Goal: Task Accomplishment & Management: Complete application form

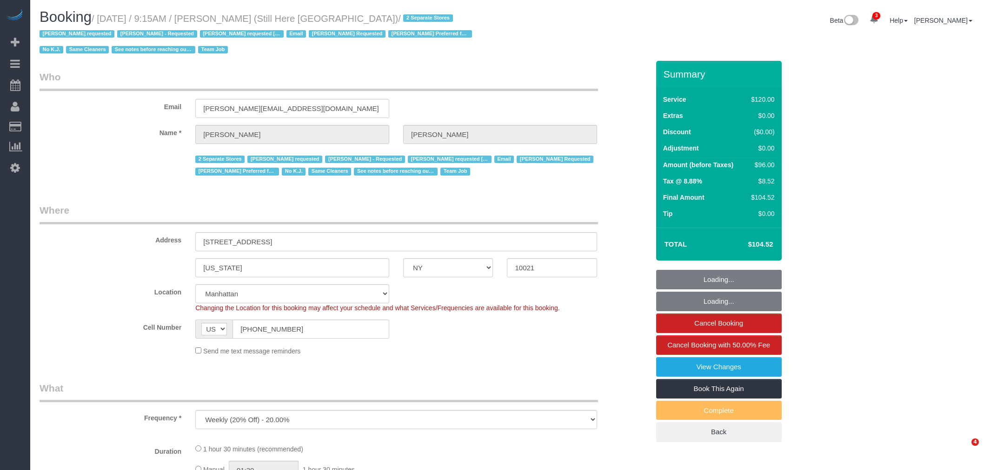
select select "NY"
select select "string:stripe-pm_1Oyz8t4VGloSiKo71skqOF54"
select select "number:89"
select select "number:90"
select select "number:15"
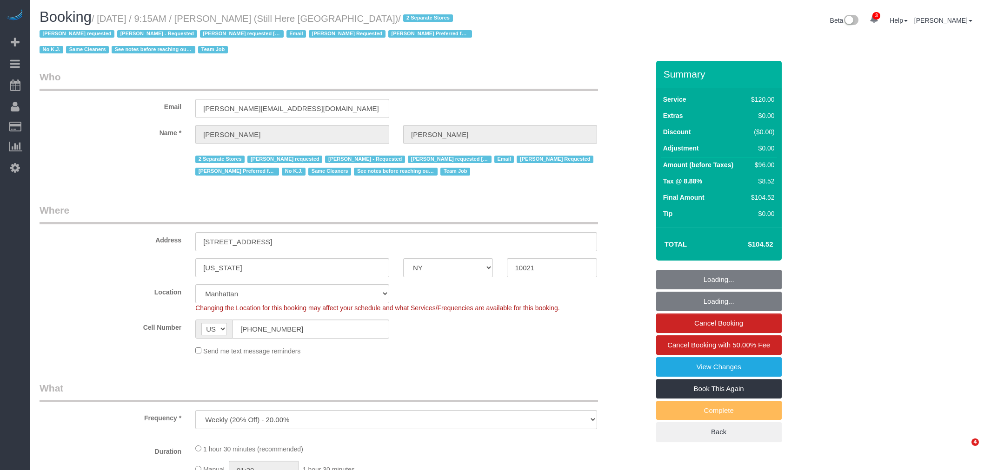
select select "number:5"
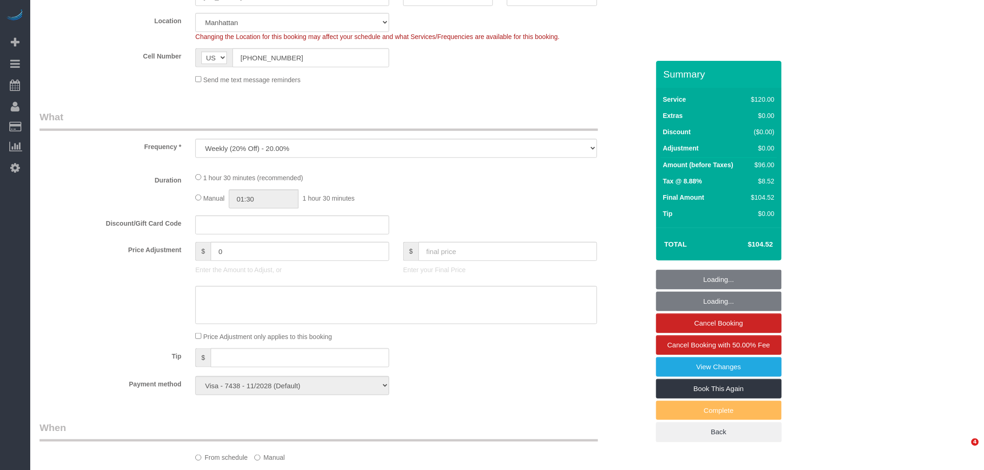
select select "90"
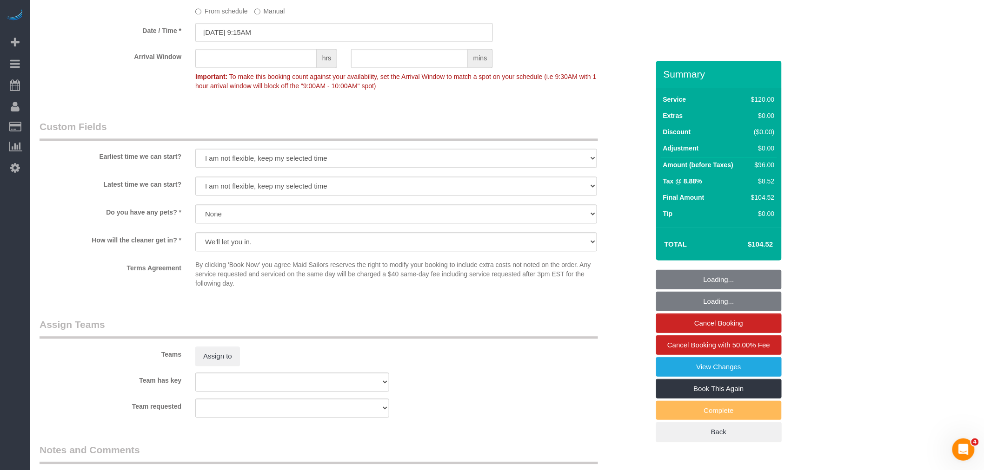
scroll to position [826, 0]
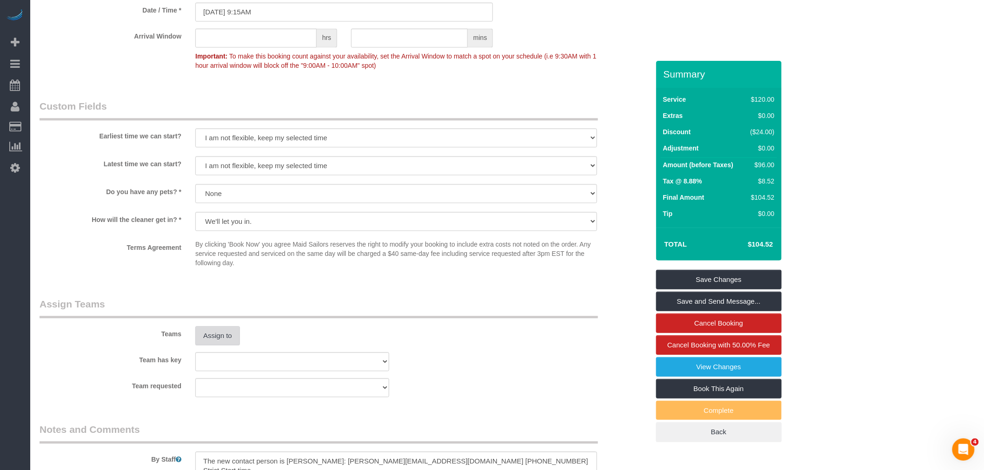
click at [212, 335] on button "Assign to" at bounding box center [217, 336] width 45 height 20
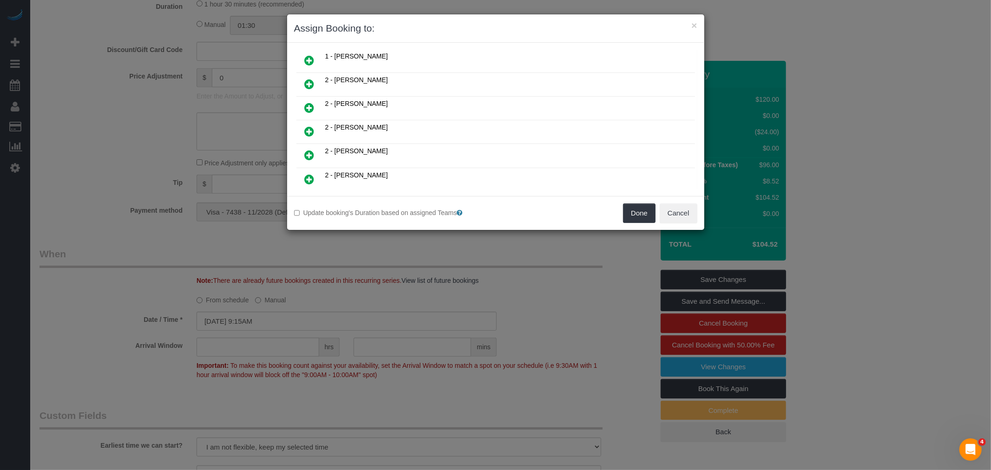
scroll to position [413, 0]
click at [674, 213] on button "Cancel" at bounding box center [679, 214] width 38 height 20
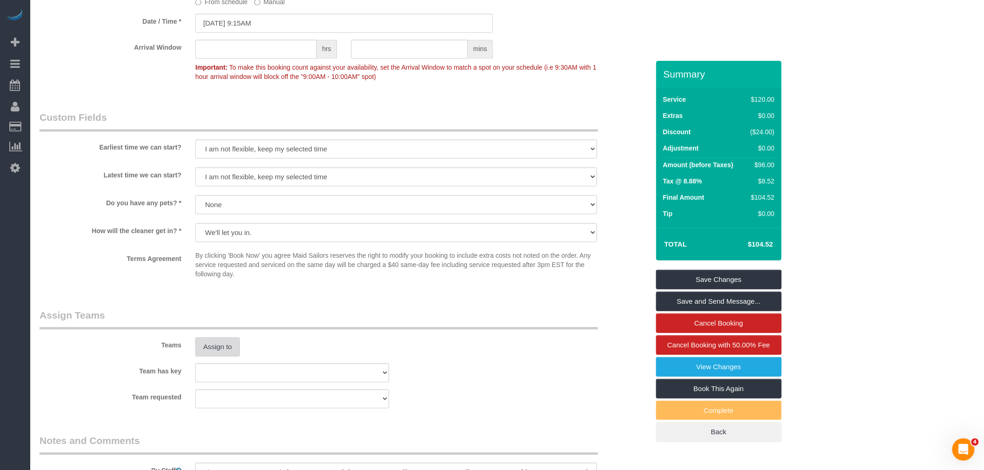
scroll to position [930, 0]
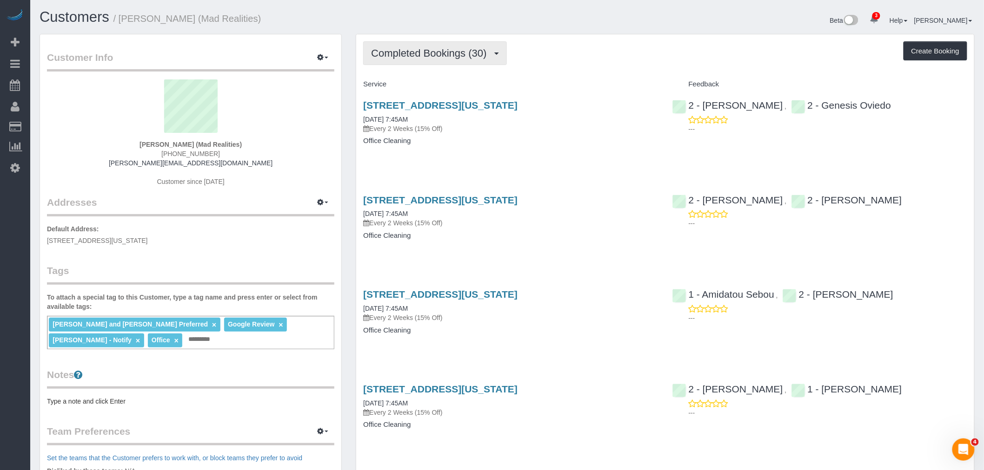
click at [416, 50] on span "Completed Bookings (30)" at bounding box center [431, 53] width 120 height 12
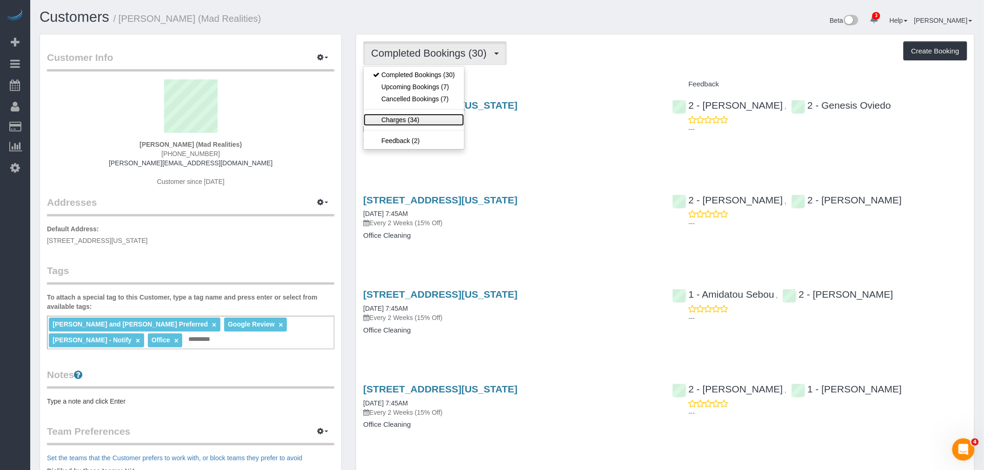
click at [403, 118] on link "Charges (34)" at bounding box center [413, 120] width 100 height 12
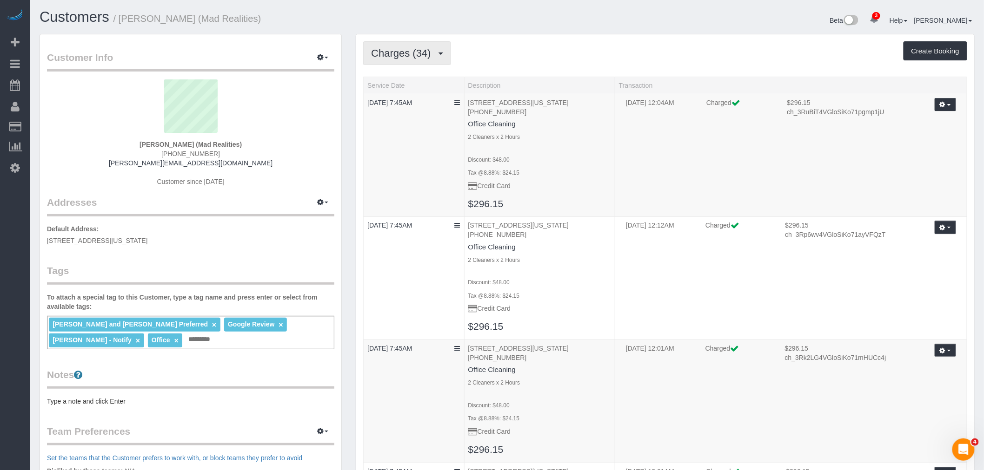
drag, startPoint x: 570, startPoint y: 64, endPoint x: 425, endPoint y: 63, distance: 144.6
click at [570, 64] on div "Charges (34) Completed Bookings (30) Upcoming Bookings (7) Cancelled Bookings (…" at bounding box center [665, 53] width 604 height 24
click at [376, 57] on span "Charges (34)" at bounding box center [403, 53] width 64 height 12
click at [385, 72] on link "Completed Bookings (30)" at bounding box center [413, 75] width 100 height 12
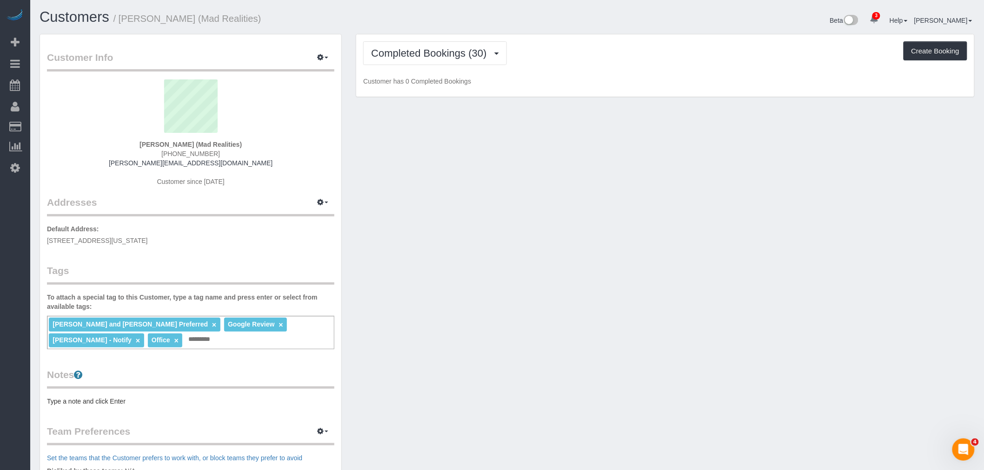
click at [551, 63] on div "Completed Bookings (30) Completed Bookings (30) Upcoming Bookings (7) Cancelled…" at bounding box center [665, 53] width 604 height 24
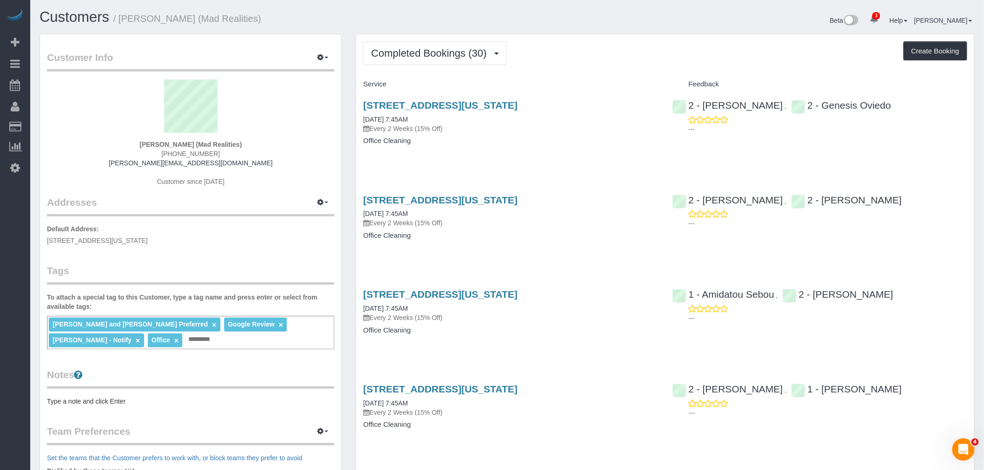
click at [606, 65] on div "Completed Bookings (30) Completed Bookings (30) Upcoming Bookings (7) Cancelled…" at bounding box center [665, 53] width 604 height 24
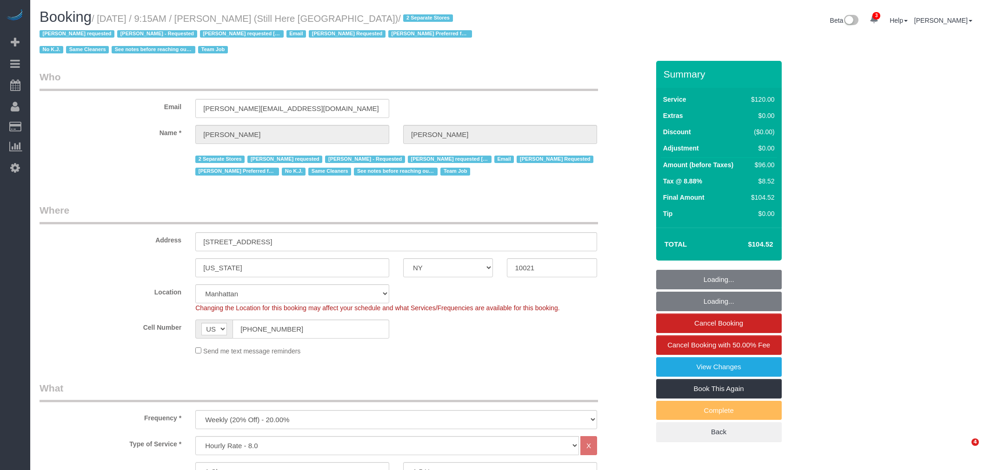
select select "NY"
select select "90"
select select "string:stripe-pm_1Oyz8t4VGloSiKo71skqOF54"
select select "number:89"
select select "number:90"
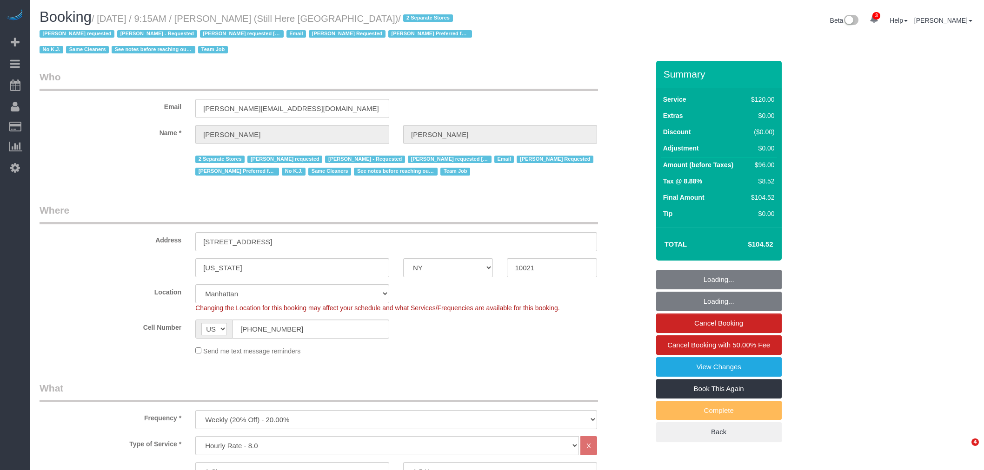
select select "number:15"
select select "number:5"
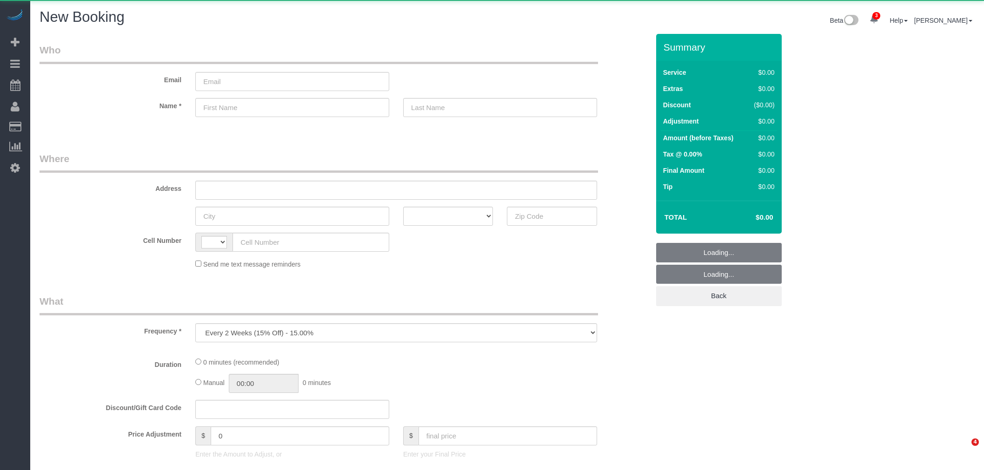
select select "number:89"
select select "number:90"
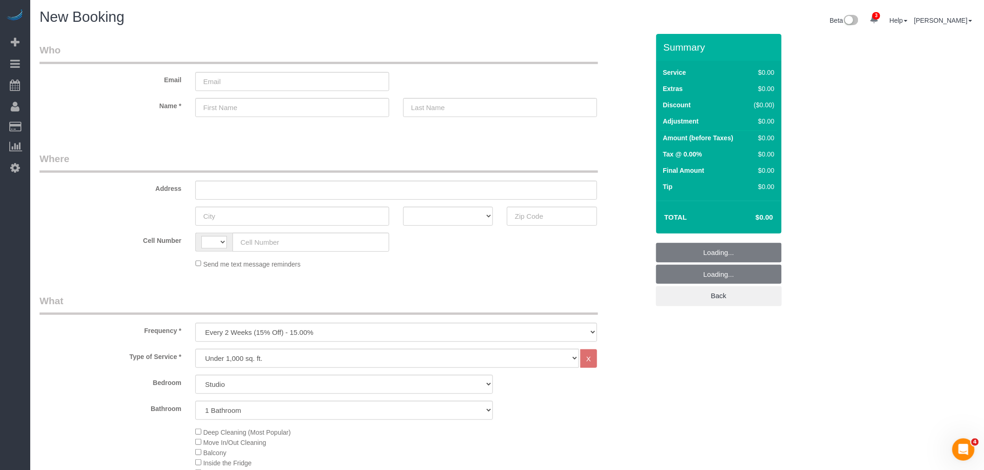
select select "string:US"
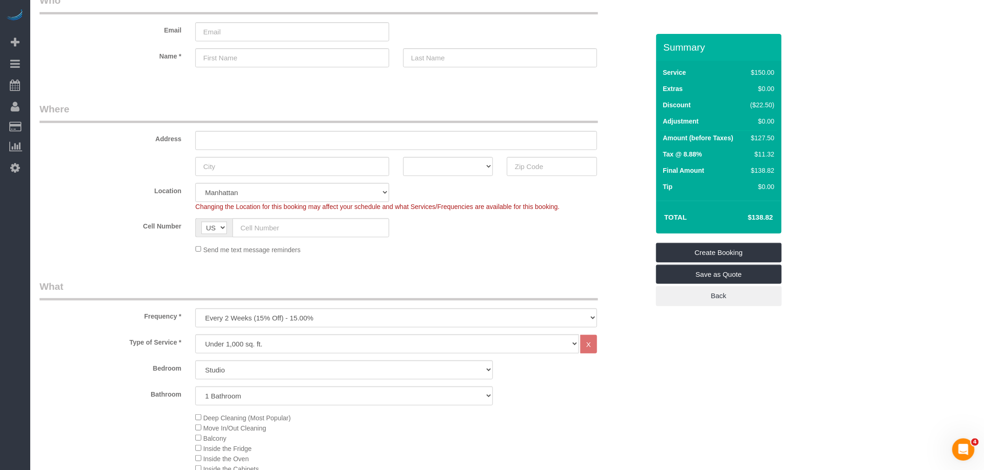
scroll to position [206, 0]
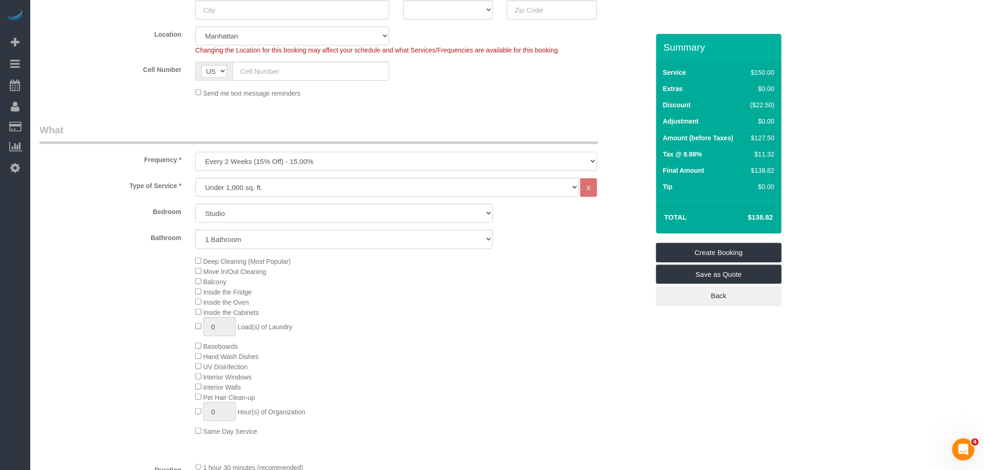
drag, startPoint x: 370, startPoint y: 162, endPoint x: 355, endPoint y: 171, distance: 17.3
click at [370, 162] on select "One Time Weekly (20% Off) - 20.00% Every 2 Weeks (15% Off) - 15.00% Every 4 Wee…" at bounding box center [396, 161] width 402 height 19
select select "object:2392"
click at [195, 152] on select "One Time Weekly (20% Off) - 20.00% Every 2 Weeks (15% Off) - 15.00% Every 4 Wee…" at bounding box center [396, 161] width 402 height 19
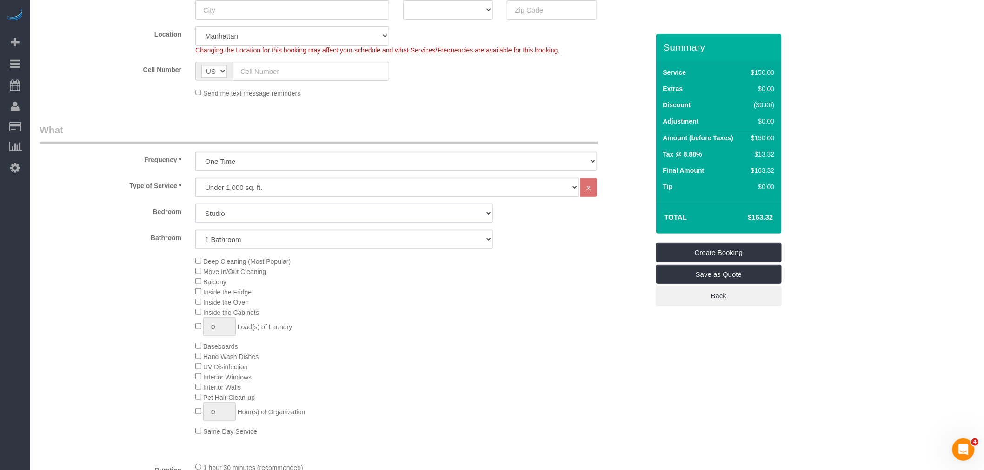
click at [270, 213] on select "Studio 1 Bedroom 2 Bedrooms 3 Bedrooms" at bounding box center [343, 213] width 297 height 19
select select "2"
click at [195, 205] on select "Studio 1 Bedroom 2 Bedrooms 3 Bedrooms" at bounding box center [343, 213] width 297 height 19
click at [290, 243] on select "1 Bathroom 2 Bathrooms" at bounding box center [343, 239] width 297 height 19
select select "2"
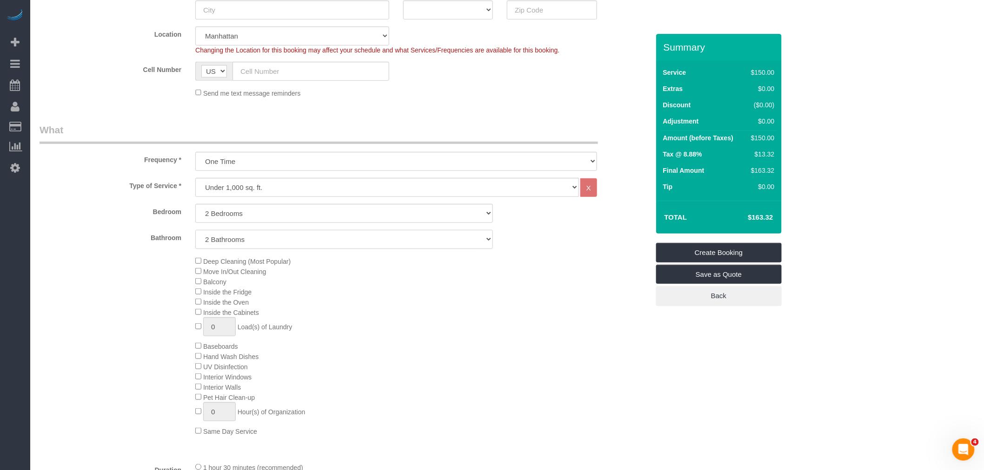
click at [195, 231] on select "1 Bathroom 2 Bathrooms" at bounding box center [343, 239] width 297 height 19
click at [388, 308] on div "Deep Cleaning (Most Popular) Move In/Out Cleaning Balcony Inside the Fridge Ins…" at bounding box center [421, 346] width 467 height 180
click at [195, 293] on div "Deep Cleaning (Most Popular) Move In/Out Cleaning Balcony Inside the Fridge Ins…" at bounding box center [421, 346] width 467 height 180
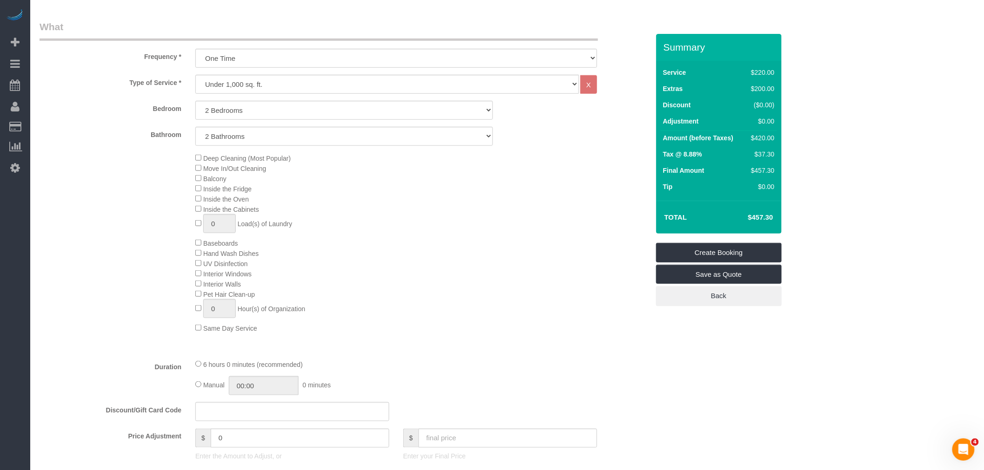
click at [452, 305] on div "Deep Cleaning (Most Popular) Move In/Out Cleaning Balcony Inside the Fridge Ins…" at bounding box center [421, 243] width 467 height 180
click at [389, 92] on select "Under 1,000 sq. ft. 1,001 - 1,500 sq. ft. 1,500+ sq. ft. Custom Cleaning Office…" at bounding box center [386, 84] width 383 height 19
select select "213"
click at [195, 75] on select "Under 1,000 sq. ft. 1,001 - 1,500 sq. ft. 1,500+ sq. ft. Custom Cleaning Office…" at bounding box center [386, 84] width 383 height 19
select select "1"
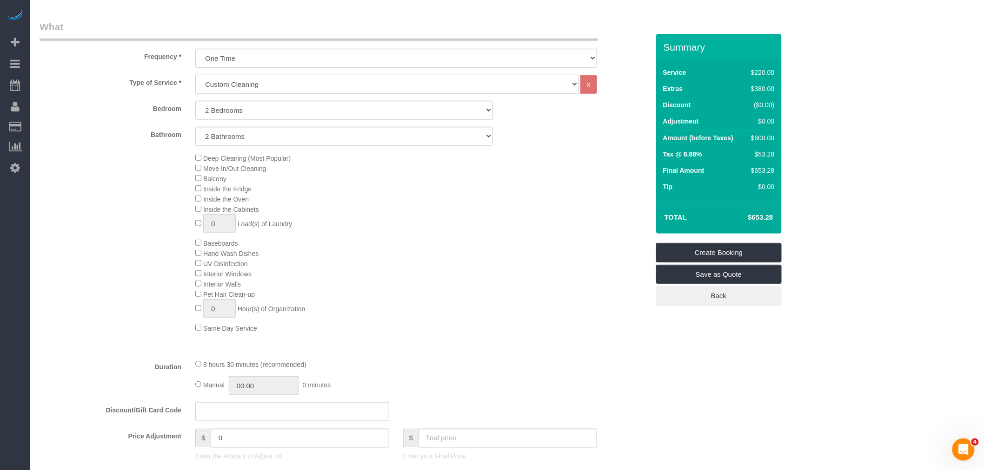
select select "120"
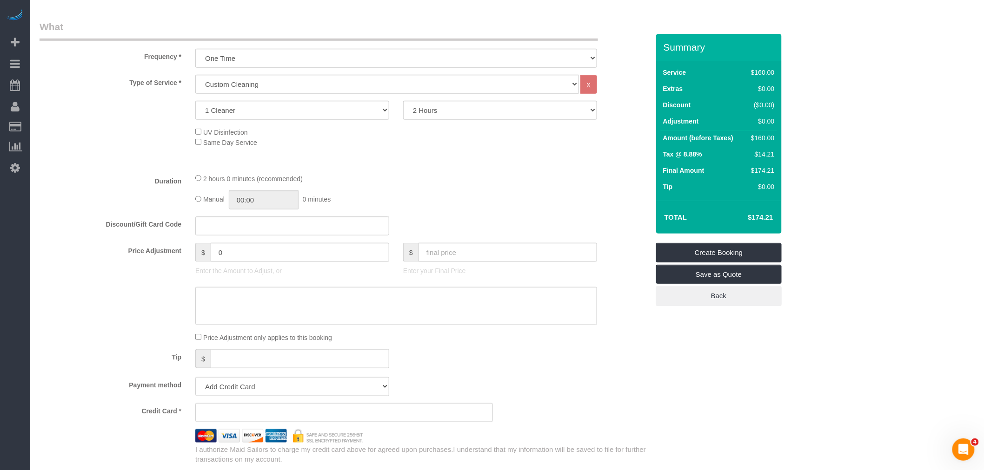
click at [513, 178] on div "2 hours 0 minutes (recommended)" at bounding box center [396, 178] width 402 height 10
click at [531, 203] on div "Manual 00:00 0 minutes" at bounding box center [396, 200] width 402 height 19
click at [293, 112] on select "1 Cleaner 2 Cleaners 3 Cleaners 4 Cleaners 5 Cleaners" at bounding box center [292, 110] width 194 height 19
select select "2"
click at [195, 101] on select "1 Cleaner 2 Cleaners 3 Cleaners 4 Cleaners 5 Cleaners" at bounding box center [292, 110] width 194 height 19
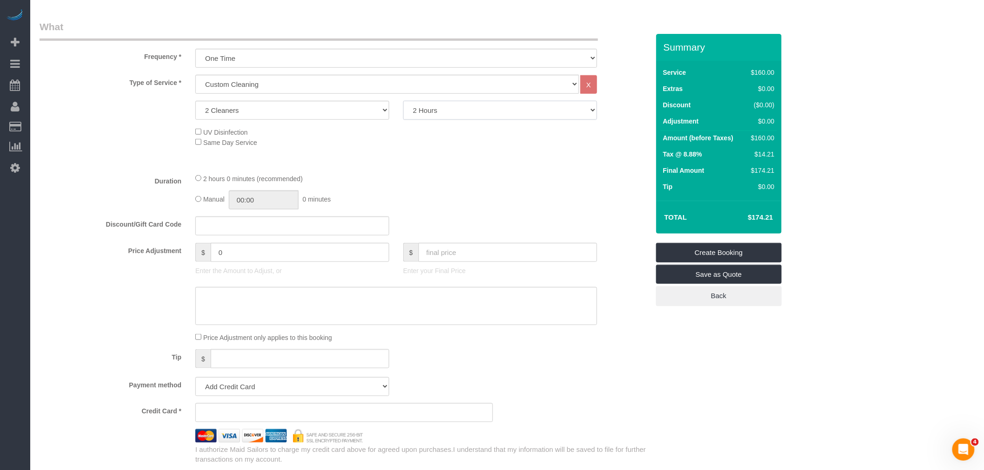
click at [449, 112] on select "2 Hours 2.5 Hours 3 Hours 3.5 Hours 4 Hours 4.5 Hours 5 Hours 5.5 Hours 6 Hours…" at bounding box center [500, 110] width 194 height 19
select select "270"
click at [403, 101] on select "2 Hours 2.5 Hours 3 Hours 3.5 Hours 4 Hours 4.5 Hours 5 Hours 5.5 Hours 6 Hours…" at bounding box center [500, 110] width 194 height 19
click at [457, 170] on fieldset "What Frequency * One Time Weekly (20% Off) - 20.00% Every 2 Weeks (15% Off) - 1…" at bounding box center [344, 242] width 609 height 445
click at [555, 188] on div "4 hours 30 minutes (recommended) Manual 00:00 0 minutes" at bounding box center [396, 191] width 416 height 36
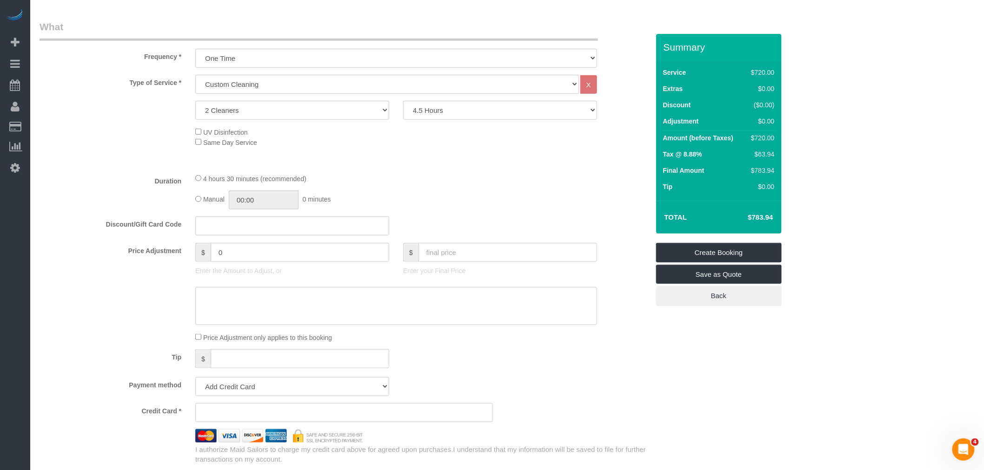
click at [531, 184] on div "4 hours 30 minutes (recommended)" at bounding box center [396, 178] width 402 height 10
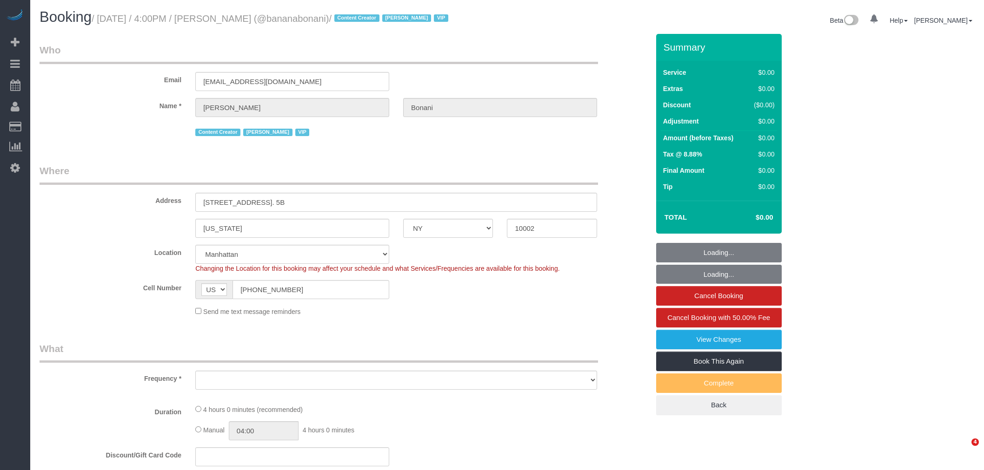
select select "NY"
select select "number:89"
select select "number:90"
select select "number:15"
select select "number:7"
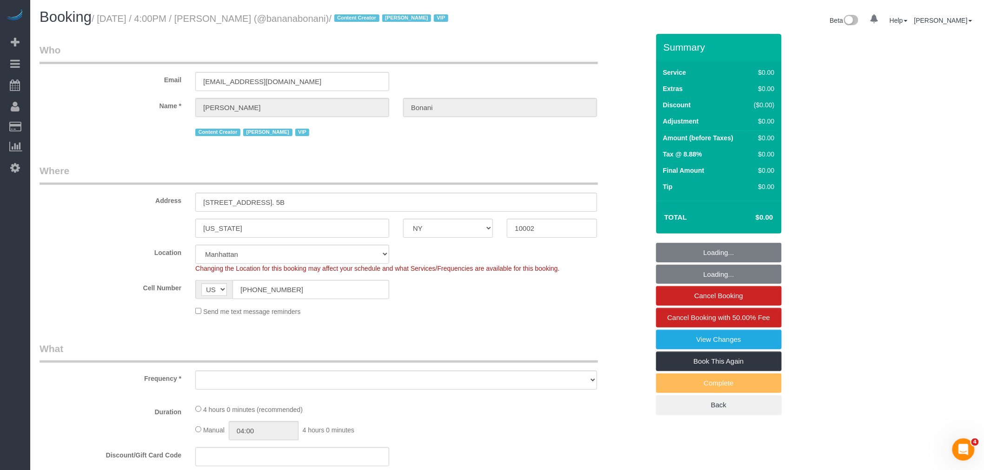
select select "object:806"
select select "string:stripe-pm_1Qmhaz4VGloSiKo72zDteGts"
select select "spot1"
select select "240"
select select "object:1365"
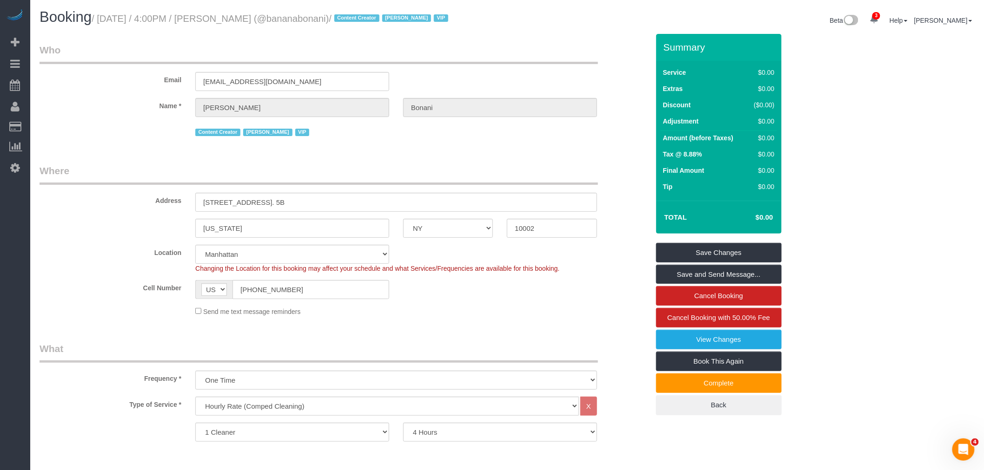
click at [472, 66] on div "Email [EMAIL_ADDRESS][DOMAIN_NAME]" at bounding box center [344, 67] width 623 height 48
click at [223, 20] on small "/ [DATE] / 4:00PM / [PERSON_NAME] (@bananabonani) / Content Creator [PERSON_NAM…" at bounding box center [271, 18] width 359 height 10
click at [223, 20] on small "/ August 24, 2025 / 4:00PM / Emily Bonani (@bananabonani) / Content Creator Jac…" at bounding box center [271, 18] width 359 height 10
click at [250, 20] on small "/ August 24, 2025 / 4:00PM / Emily Bonani (@bananabonani) / Content Creator Jac…" at bounding box center [271, 18] width 359 height 10
copy small "Emily Bonani"
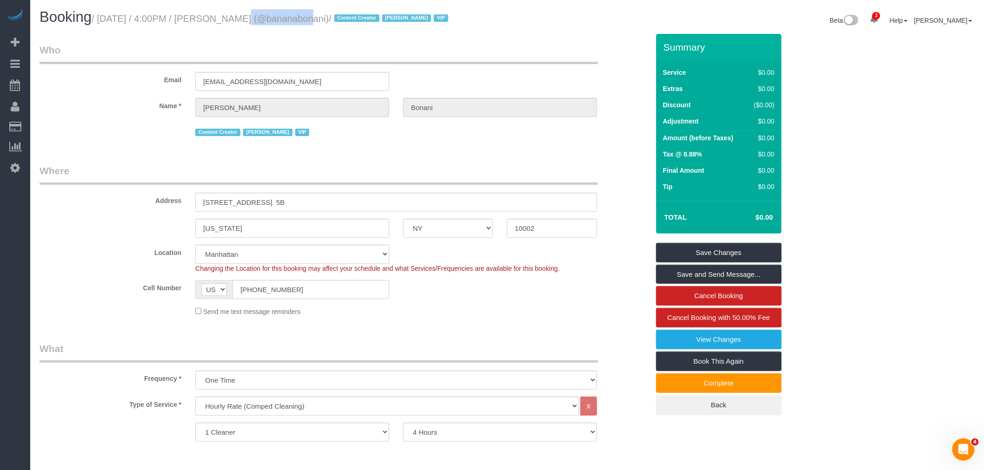
click at [443, 70] on div "Email ebonani@gmail.com" at bounding box center [344, 67] width 623 height 48
click at [224, 19] on small "/ August 24, 2025 / 4:00PM / Emily Bonani (@bananabonani) / Content Creator Jac…" at bounding box center [271, 18] width 359 height 10
click at [252, 20] on small "/ August 24, 2025 / 4:00PM / Emily Bonani (@bananabonani) / Content Creator Jac…" at bounding box center [271, 18] width 359 height 10
copy small "Emily Bonani"
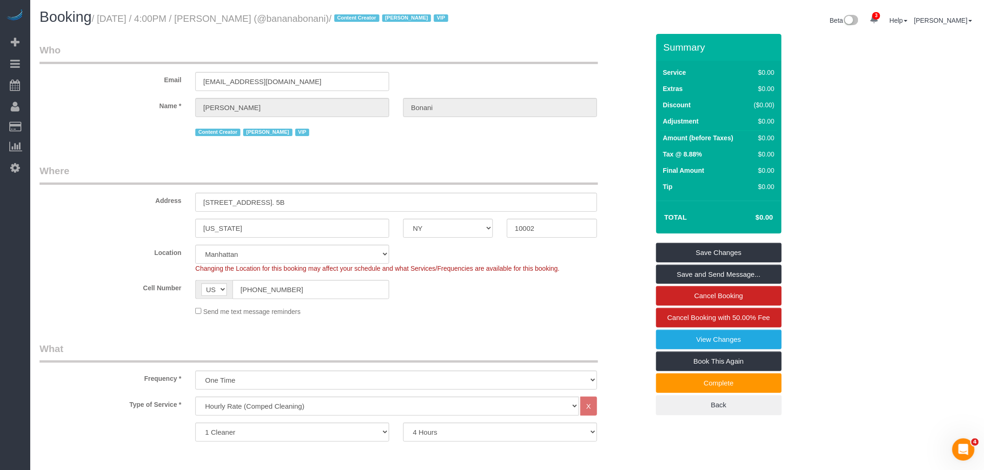
click at [401, 170] on legend "Where" at bounding box center [319, 174] width 558 height 21
click at [226, 20] on small "/ August 24, 2025 / 4:00PM / Emily Bonani (@bananabonani) / Content Creator Jac…" at bounding box center [271, 18] width 359 height 10
drag, startPoint x: 226, startPoint y: 20, endPoint x: 260, endPoint y: 15, distance: 34.6
click at [226, 19] on small "/ August 24, 2025 / 4:00PM / Emily Bonani (@bananabonani) / Content Creator Jac…" at bounding box center [271, 18] width 359 height 10
click at [263, 15] on small "/ August 24, 2025 / 4:00PM / Emily Bonani (@bananabonani) / Content Creator Jac…" at bounding box center [271, 18] width 359 height 10
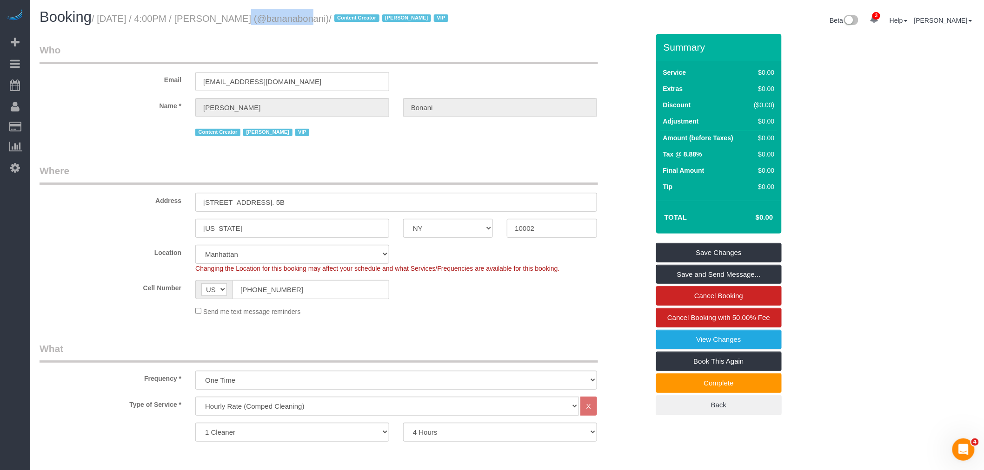
copy small "Emily Bonani"
click at [403, 165] on legend "Where" at bounding box center [319, 174] width 558 height 21
click at [231, 19] on small "/ August 24, 2025 / 4:00PM / Emily Bonani (@bananabonani) / Content Creator Jac…" at bounding box center [271, 18] width 359 height 10
click at [227, 18] on small "/ August 24, 2025 / 4:00PM / Emily Bonani (@bananabonani) / Content Creator Jac…" at bounding box center [271, 18] width 359 height 10
click at [229, 17] on small "/ August 24, 2025 / 4:00PM / Emily Bonani (@bananabonani) / Content Creator Jac…" at bounding box center [271, 18] width 359 height 10
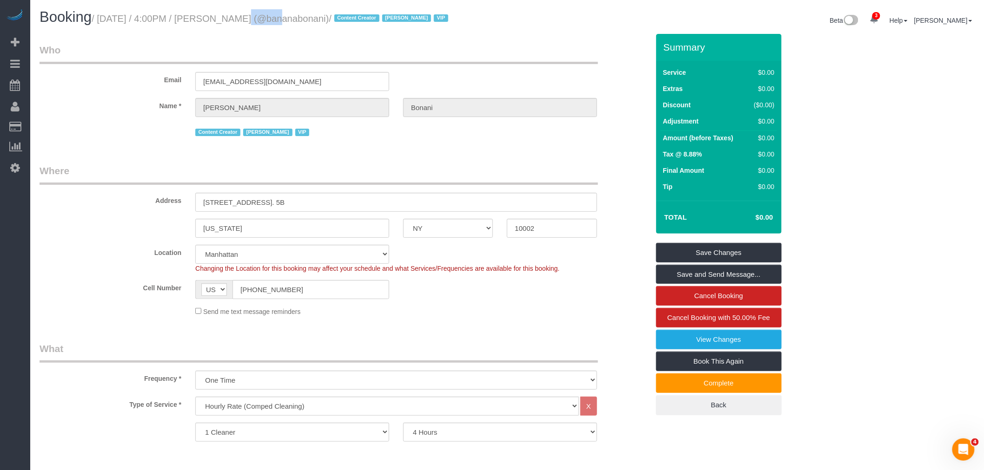
click at [229, 17] on small "/ August 24, 2025 / 4:00PM / Emily Bonani (@bananabonani) / Content Creator Jac…" at bounding box center [271, 18] width 359 height 10
click at [259, 15] on small "/ August 24, 2025 / 4:00PM / Emily Bonani (@bananabonani) / Content Creator Jac…" at bounding box center [271, 18] width 359 height 10
copy small "Emily Bonani"
click at [405, 49] on legend "Who" at bounding box center [319, 53] width 558 height 21
